Goal: Task Accomplishment & Management: Manage account settings

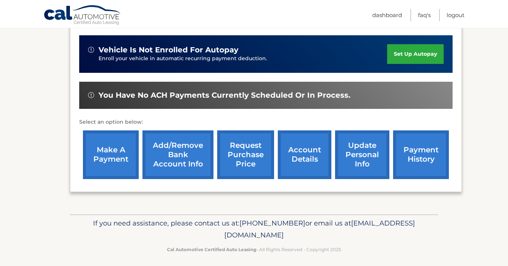
scroll to position [226, 0]
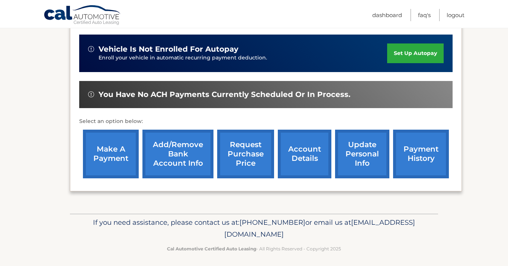
click at [354, 159] on link "update personal info" at bounding box center [362, 154] width 54 height 49
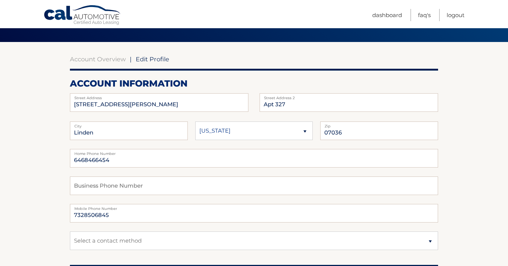
scroll to position [52, 0]
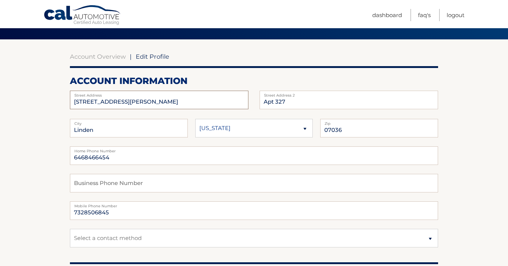
click at [134, 104] on input "307 W Elizabeth Ave" at bounding box center [159, 100] width 178 height 19
drag, startPoint x: 134, startPoint y: 104, endPoint x: 53, endPoint y: 103, distance: 81.4
type input "632 Walnut Street"
drag, startPoint x: 113, startPoint y: 132, endPoint x: 48, endPoint y: 129, distance: 64.8
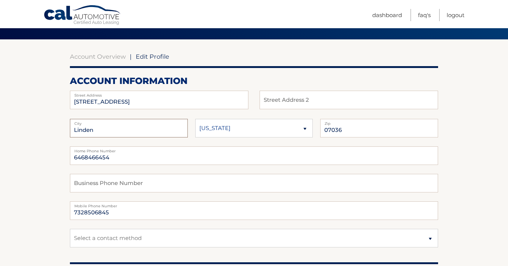
type input "Roselle"
click at [354, 128] on input "07036" at bounding box center [379, 128] width 118 height 19
type input "0"
type input "07203"
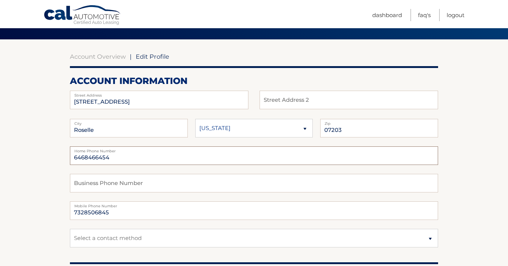
drag, startPoint x: 157, startPoint y: 152, endPoint x: 139, endPoint y: 158, distance: 19.3
click at [139, 158] on input "6468466454" at bounding box center [254, 156] width 368 height 19
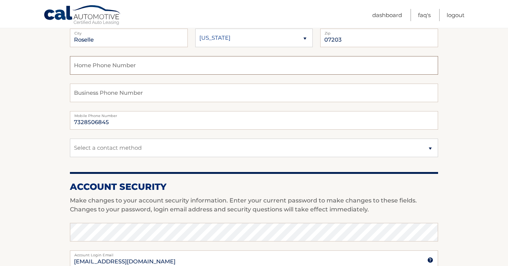
scroll to position [140, 0]
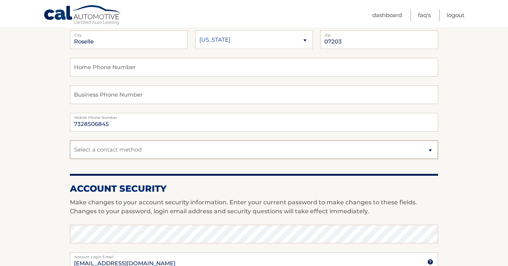
select select "1"
click at [470, 135] on section "Account Overview | Edit Profile account information 632 Walnut Street Street Ad…" at bounding box center [254, 221] width 508 height 541
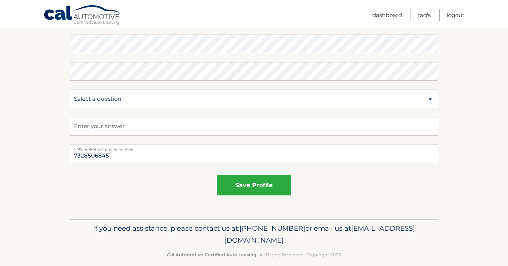
scroll to position [422, 0]
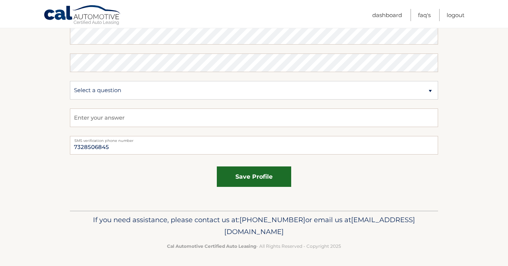
click at [279, 176] on button "save profile" at bounding box center [254, 177] width 74 height 20
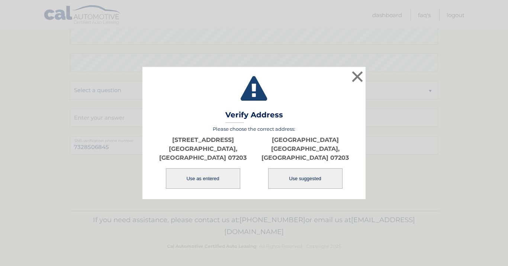
click at [307, 176] on button "Use suggested" at bounding box center [305, 178] width 74 height 20
type input "[GEOGRAPHIC_DATA]"
type input "ROSELLE"
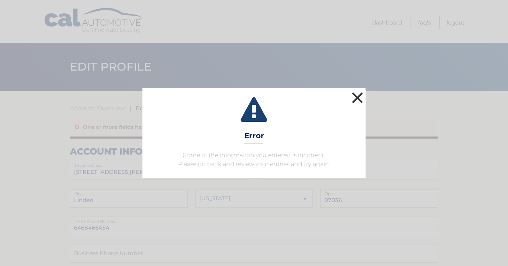
click at [360, 94] on button "×" at bounding box center [357, 97] width 15 height 15
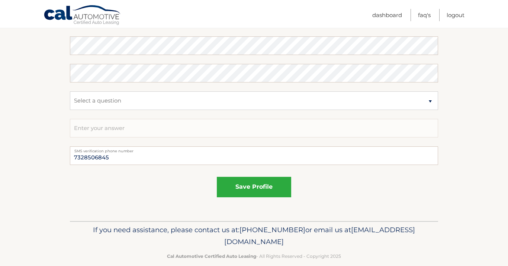
scroll to position [440, 0]
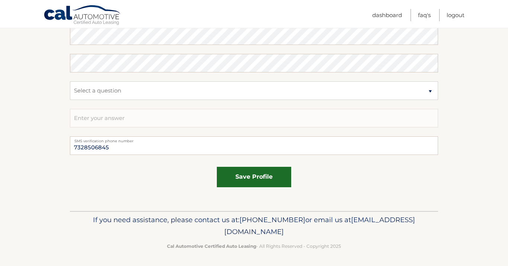
click at [254, 171] on button "save profile" at bounding box center [254, 177] width 74 height 20
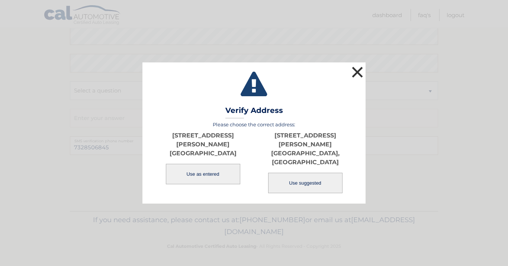
click at [358, 80] on button "×" at bounding box center [357, 72] width 15 height 15
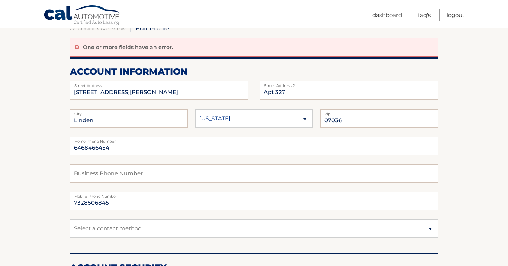
scroll to position [77, 0]
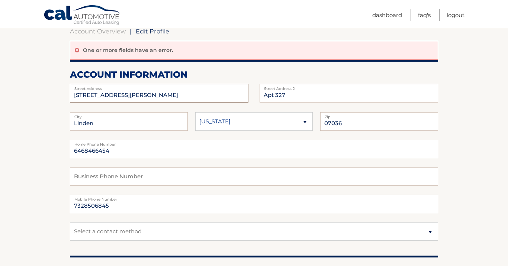
drag, startPoint x: 135, startPoint y: 92, endPoint x: 48, endPoint y: 93, distance: 86.6
type input "632 Walnut Street"
click at [283, 96] on input "Apt 327" at bounding box center [349, 93] width 178 height 19
drag, startPoint x: 302, startPoint y: 93, endPoint x: 239, endPoint y: 98, distance: 63.1
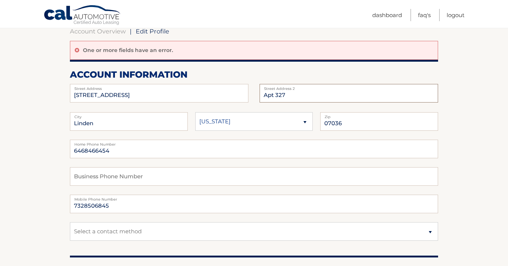
click at [239, 84] on div "632 Walnut Street Street Address Apt 327 Street Address 2" at bounding box center [254, 84] width 368 height 0
drag, startPoint x: 142, startPoint y: 126, endPoint x: 60, endPoint y: 113, distance: 82.5
type input "r"
type input "Roselle"
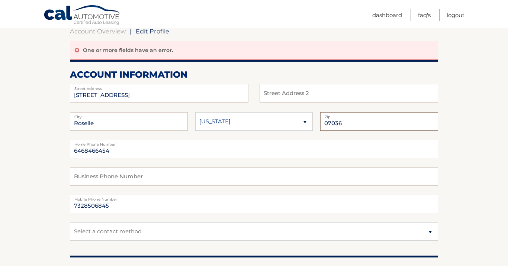
click at [349, 123] on input "07036" at bounding box center [379, 121] width 118 height 19
type input "0"
type input "07203"
click at [169, 144] on label "Home Phone Number" at bounding box center [254, 143] width 368 height 6
drag, startPoint x: 126, startPoint y: 149, endPoint x: 30, endPoint y: 150, distance: 95.9
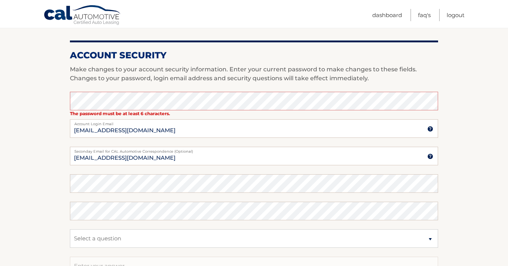
scroll to position [293, 0]
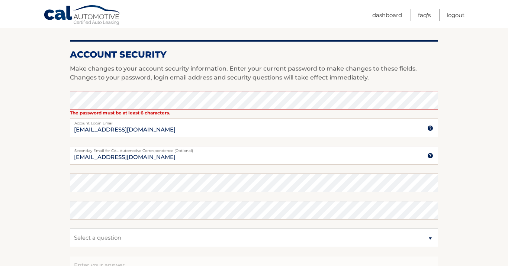
type input "7328506845"
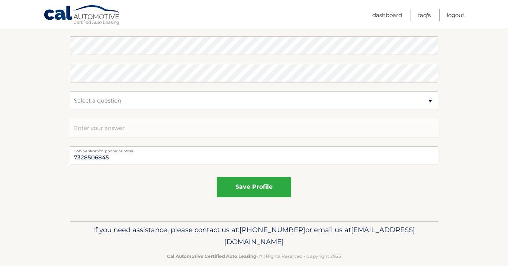
scroll to position [431, 0]
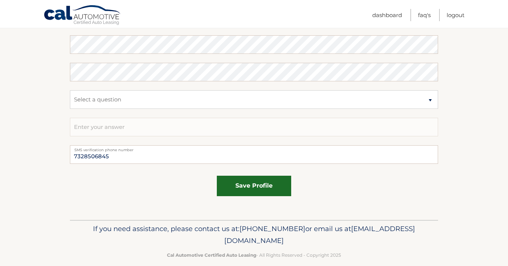
click at [263, 182] on button "save profile" at bounding box center [254, 186] width 74 height 20
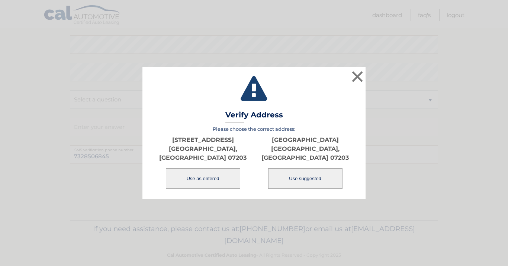
click at [306, 174] on button "Use suggested" at bounding box center [305, 178] width 74 height 20
type input "[GEOGRAPHIC_DATA]"
type input "ROSELLE"
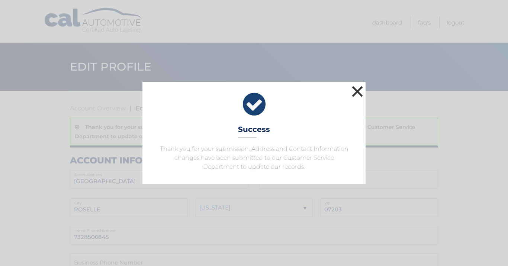
click at [363, 89] on button "×" at bounding box center [357, 91] width 15 height 15
